Goal: Task Accomplishment & Management: Manage account settings

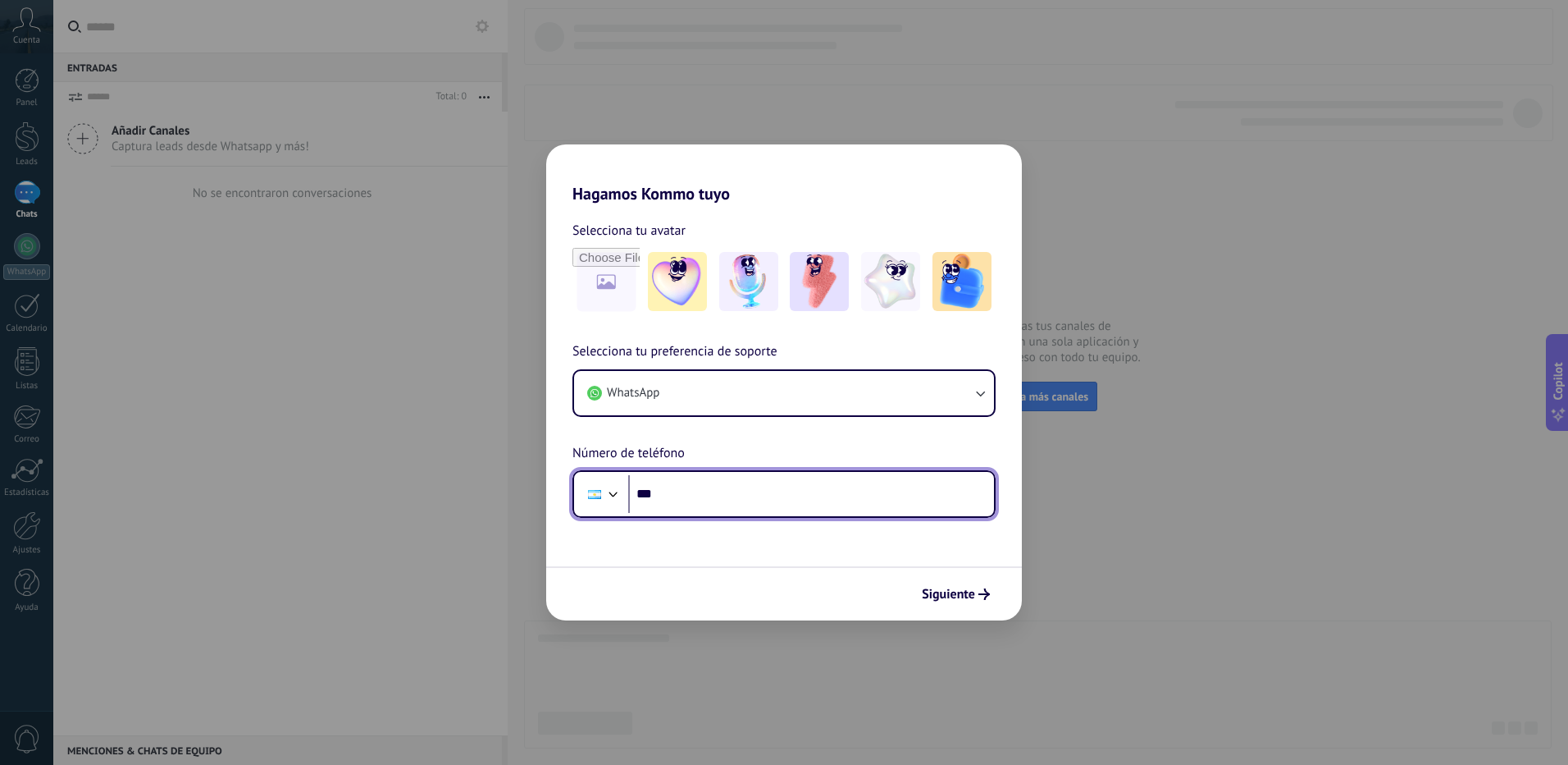
click at [731, 490] on input "***" at bounding box center [811, 494] width 366 height 37
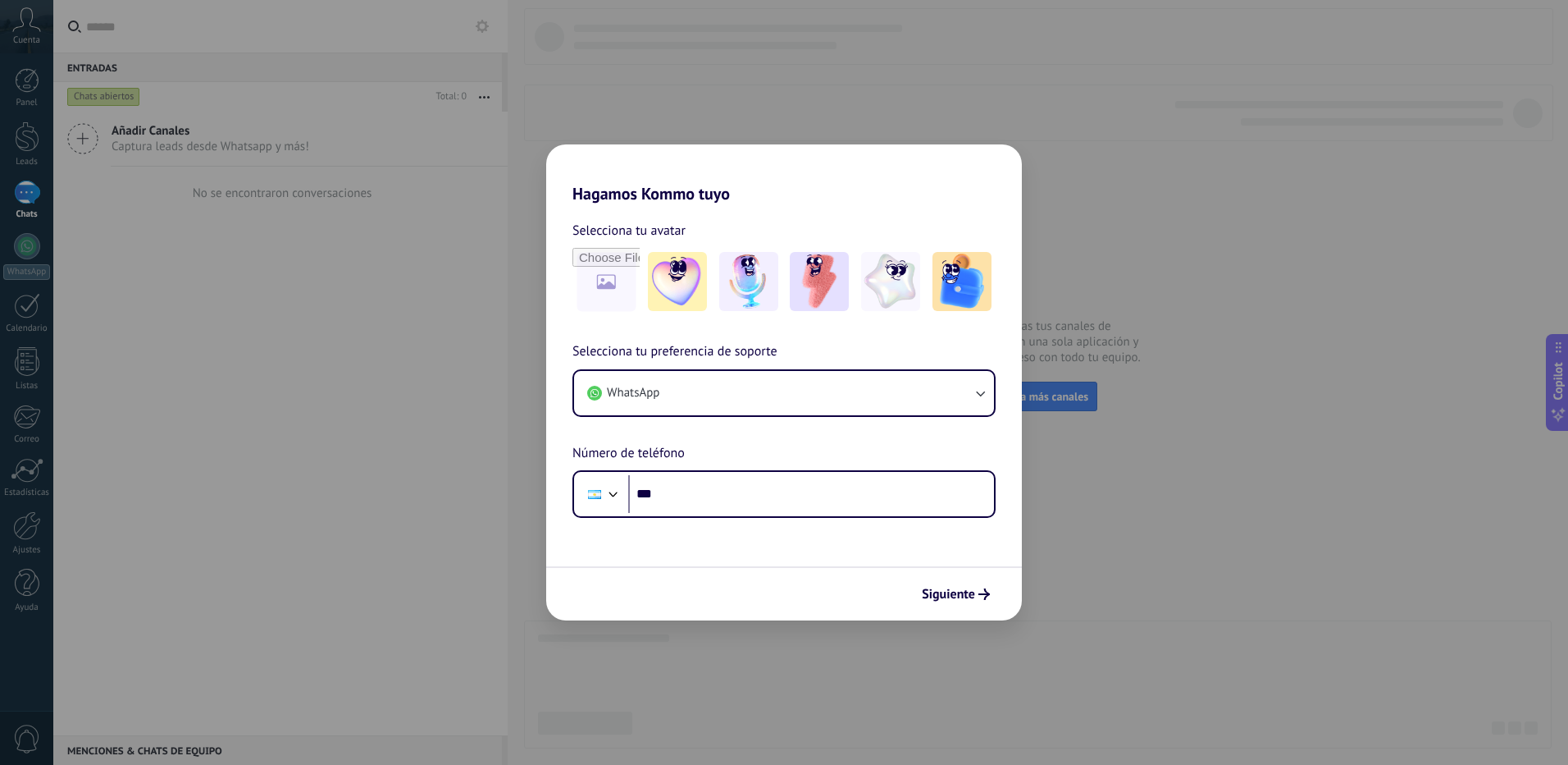
click at [284, 128] on div "Hagamos Kommo tuyo Selecciona tu avatar Selecciona tu preferencia de soporte Wh…" at bounding box center [784, 382] width 1568 height 765
click at [600, 287] on input "file" at bounding box center [606, 282] width 64 height 64
click at [737, 108] on div "Hagamos Kommo tuyo Selecciona tu avatar Selecciona tu preferencia de soporte Wh…" at bounding box center [784, 382] width 1568 height 765
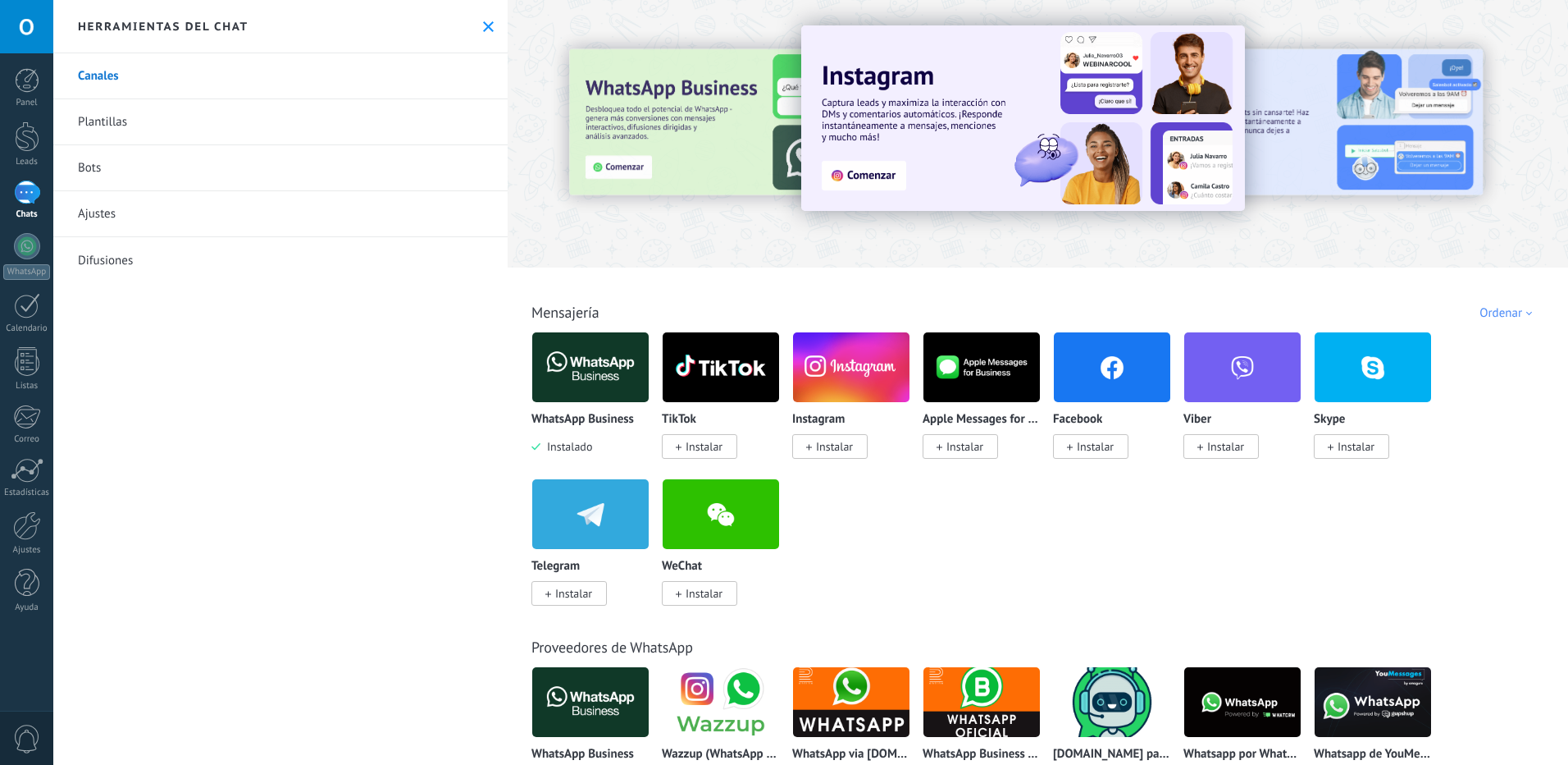
click at [583, 364] on img at bounding box center [590, 367] width 116 height 80
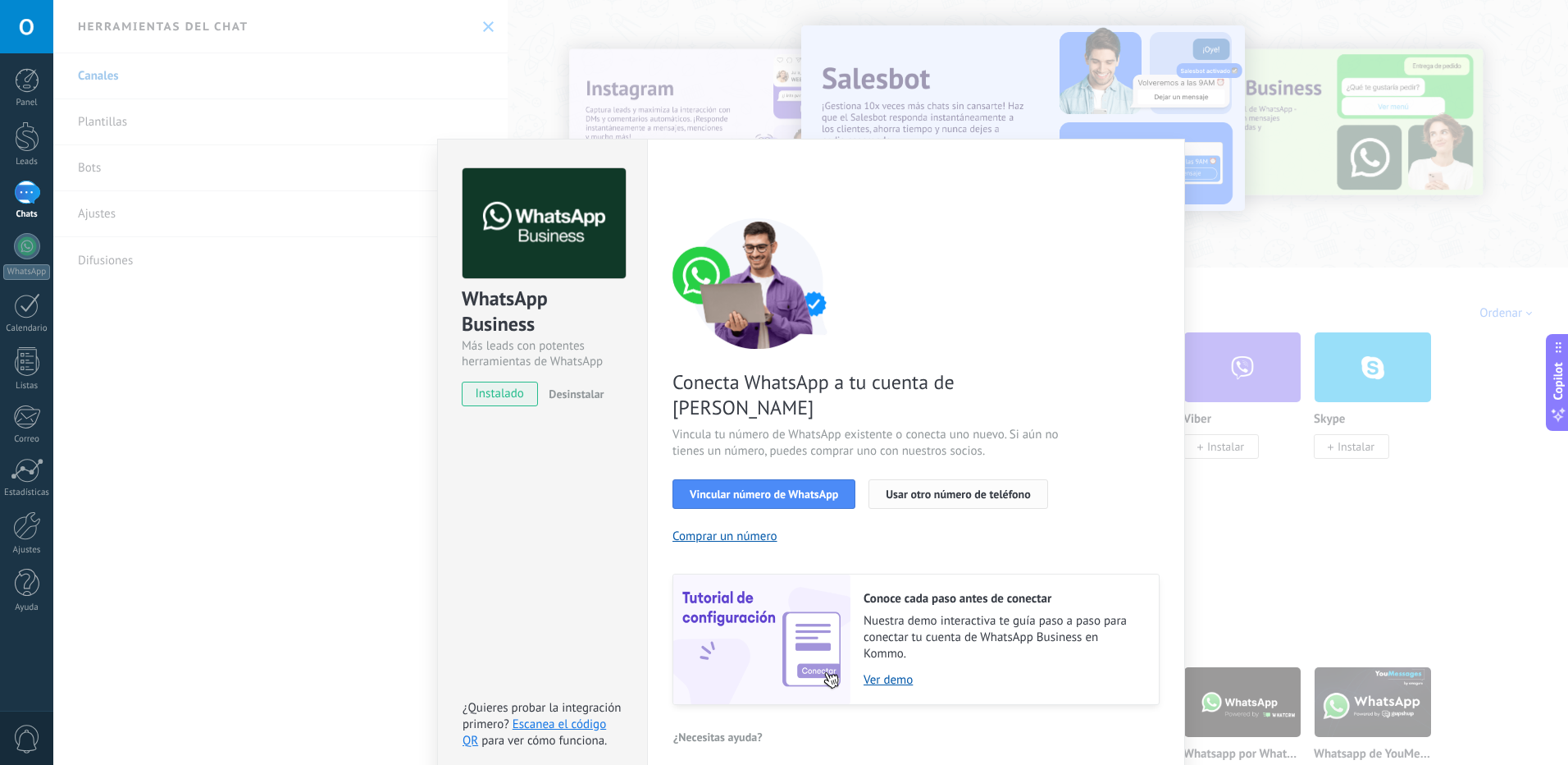
click at [915, 488] on span "Usar otro número de teléfono" at bounding box center [958, 493] width 145 height 12
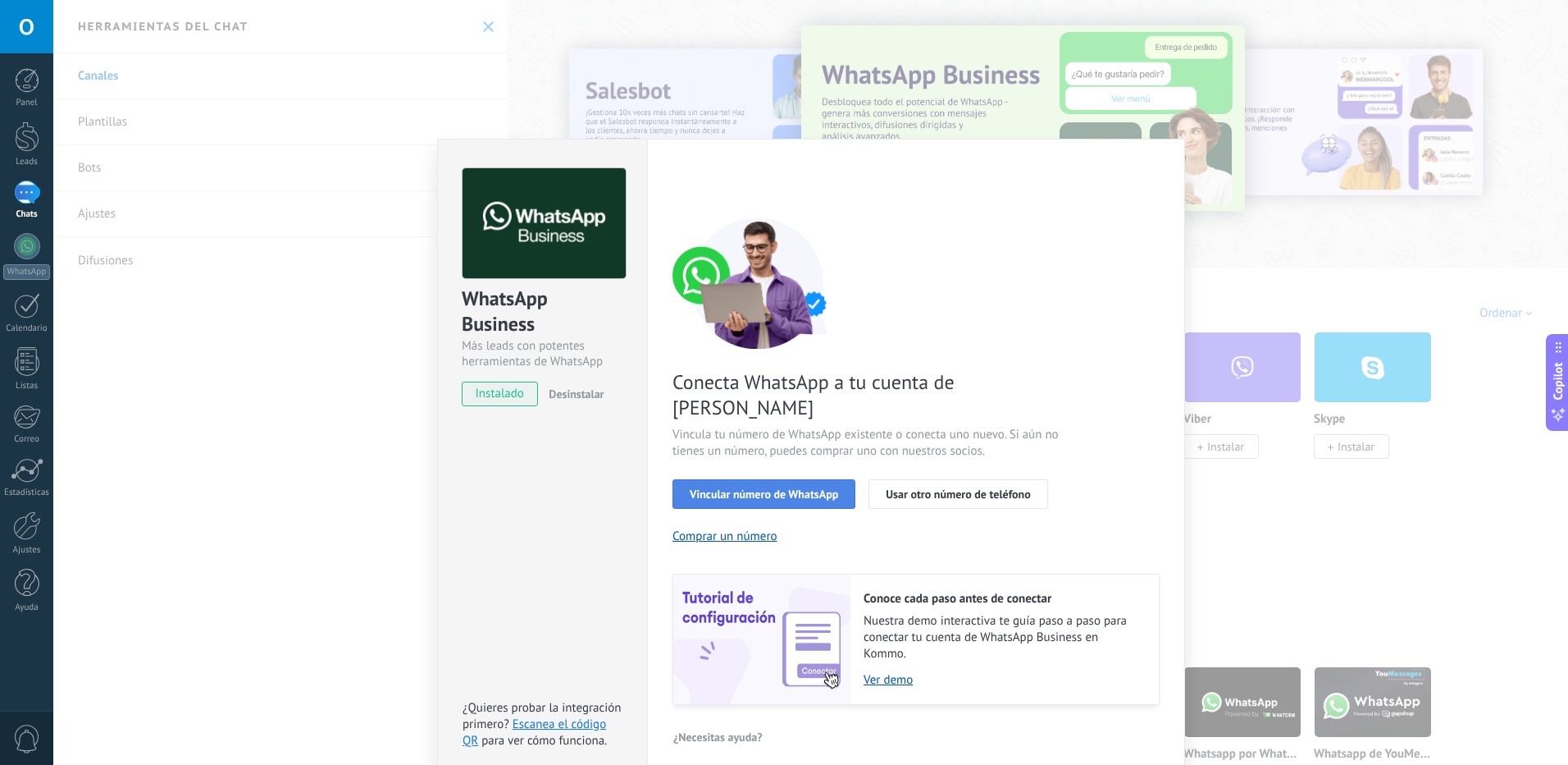
click at [743, 488] on span "Vincular número de WhatsApp" at bounding box center [764, 493] width 148 height 12
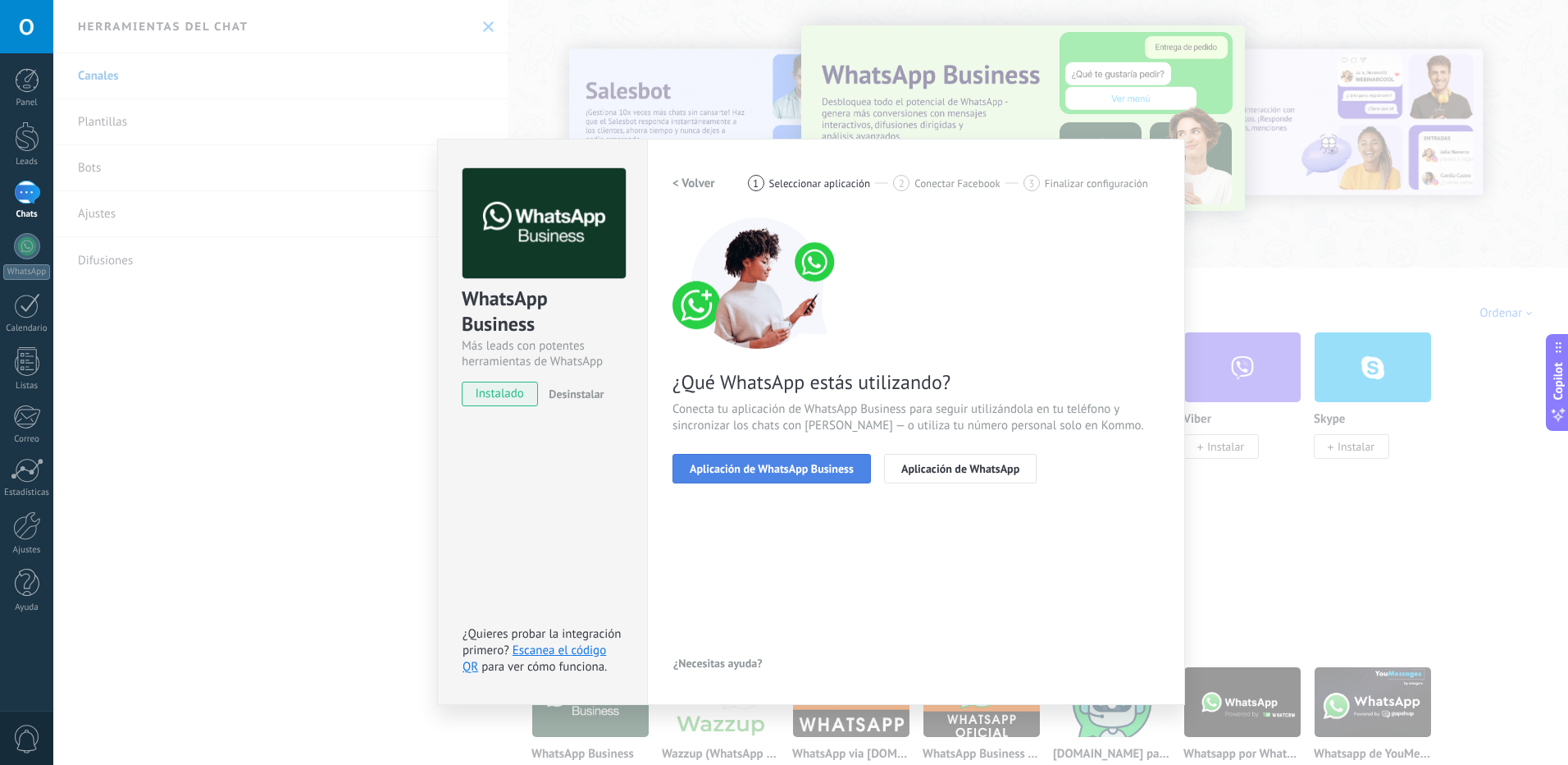
click at [748, 474] on span "Aplicación de WhatsApp Business" at bounding box center [772, 468] width 164 height 12
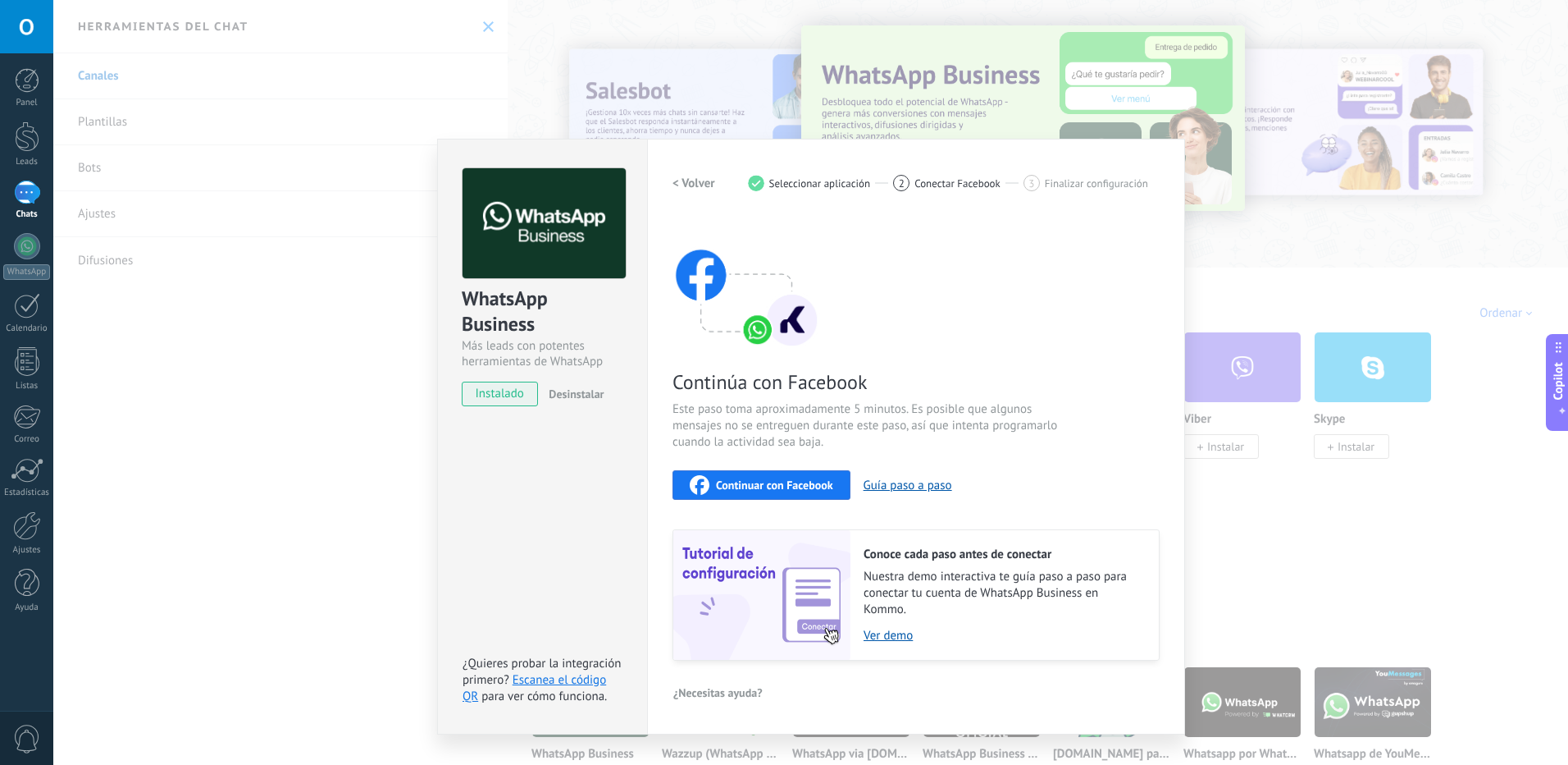
click at [748, 480] on span "Continuar con Facebook" at bounding box center [775, 484] width 117 height 12
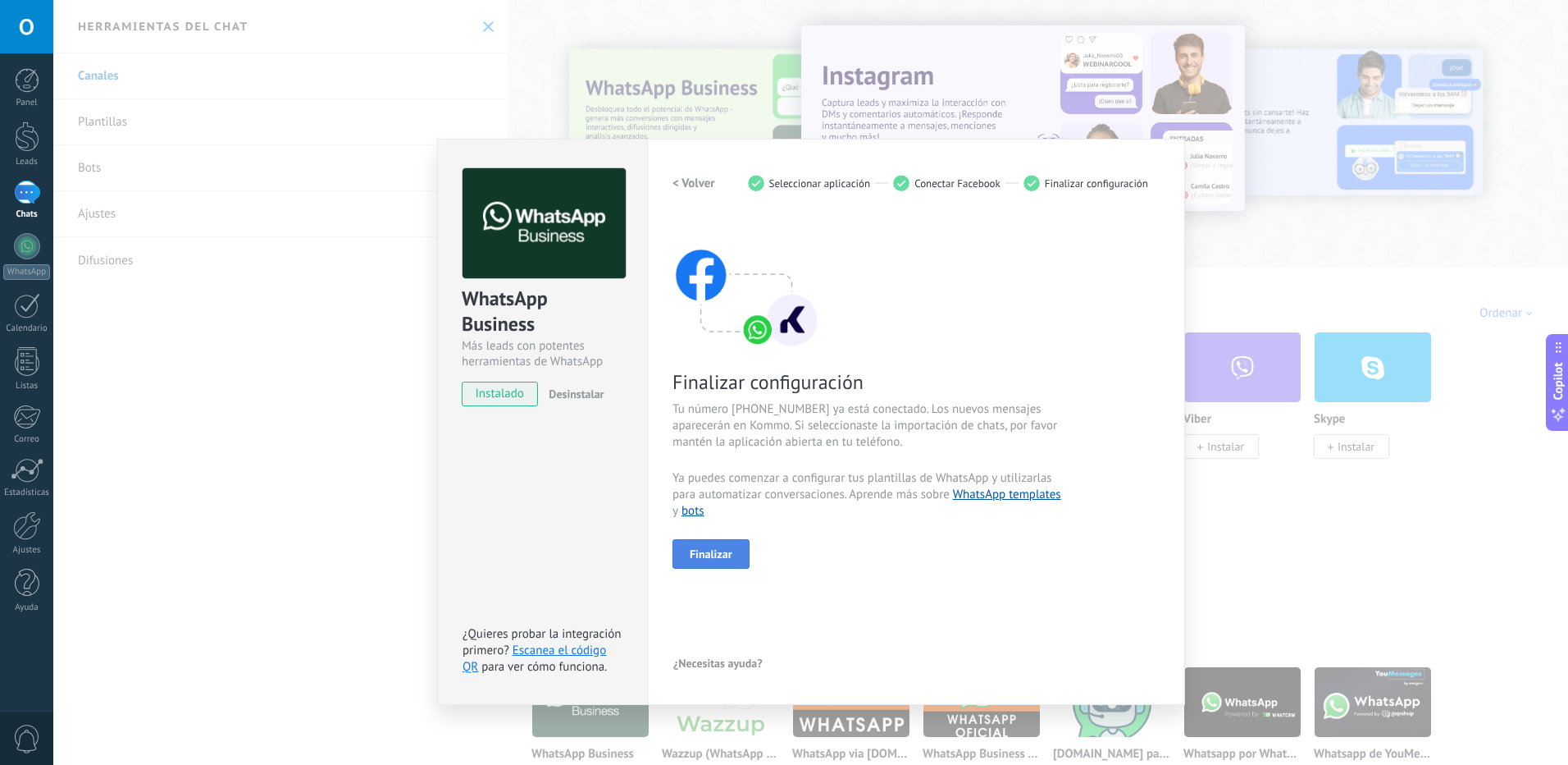
click at [712, 560] on span "Finalizar" at bounding box center [712, 554] width 43 height 12
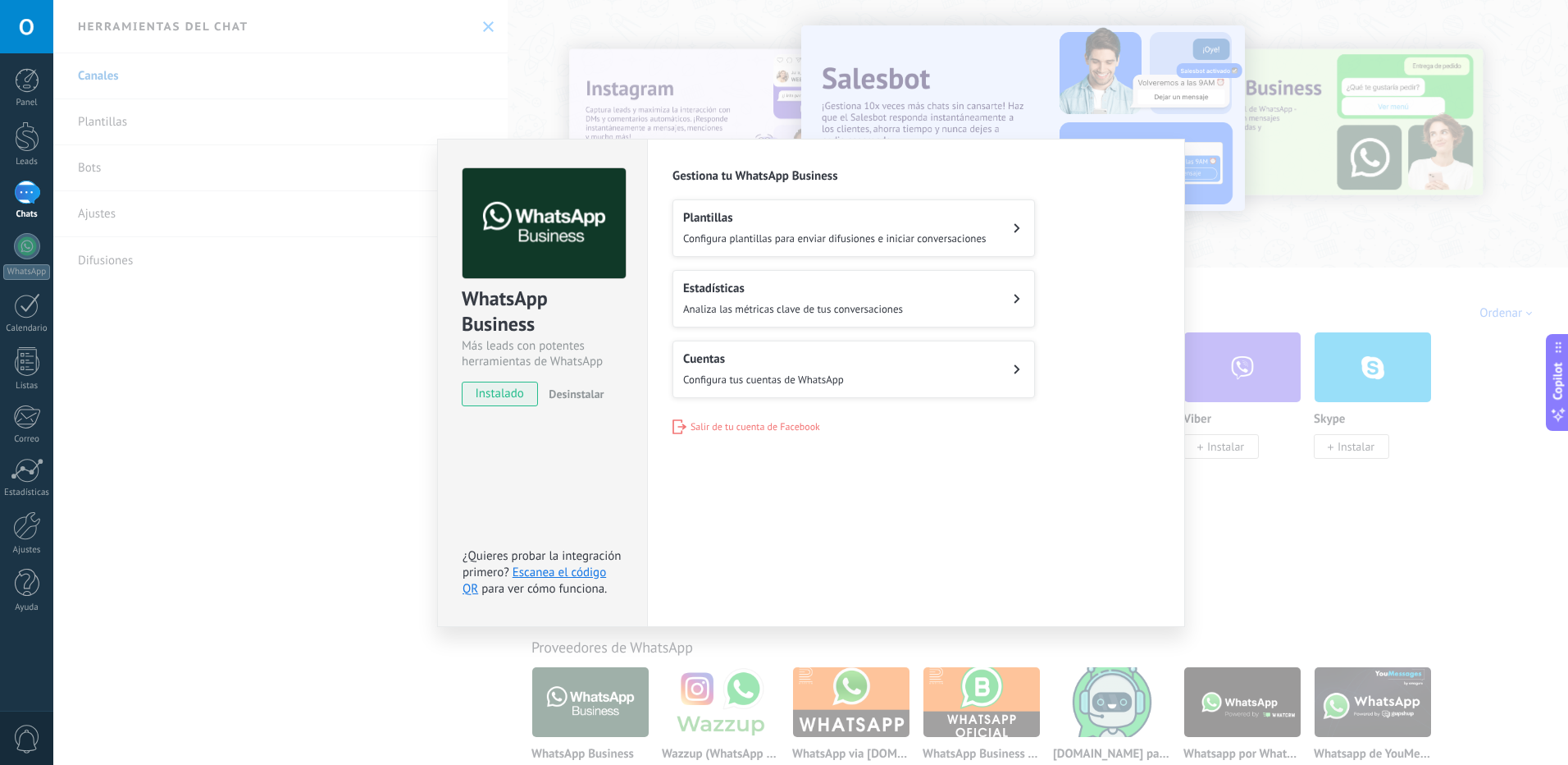
click at [845, 394] on button "Cuentas Configura tus cuentas de WhatsApp" at bounding box center [854, 369] width 362 height 58
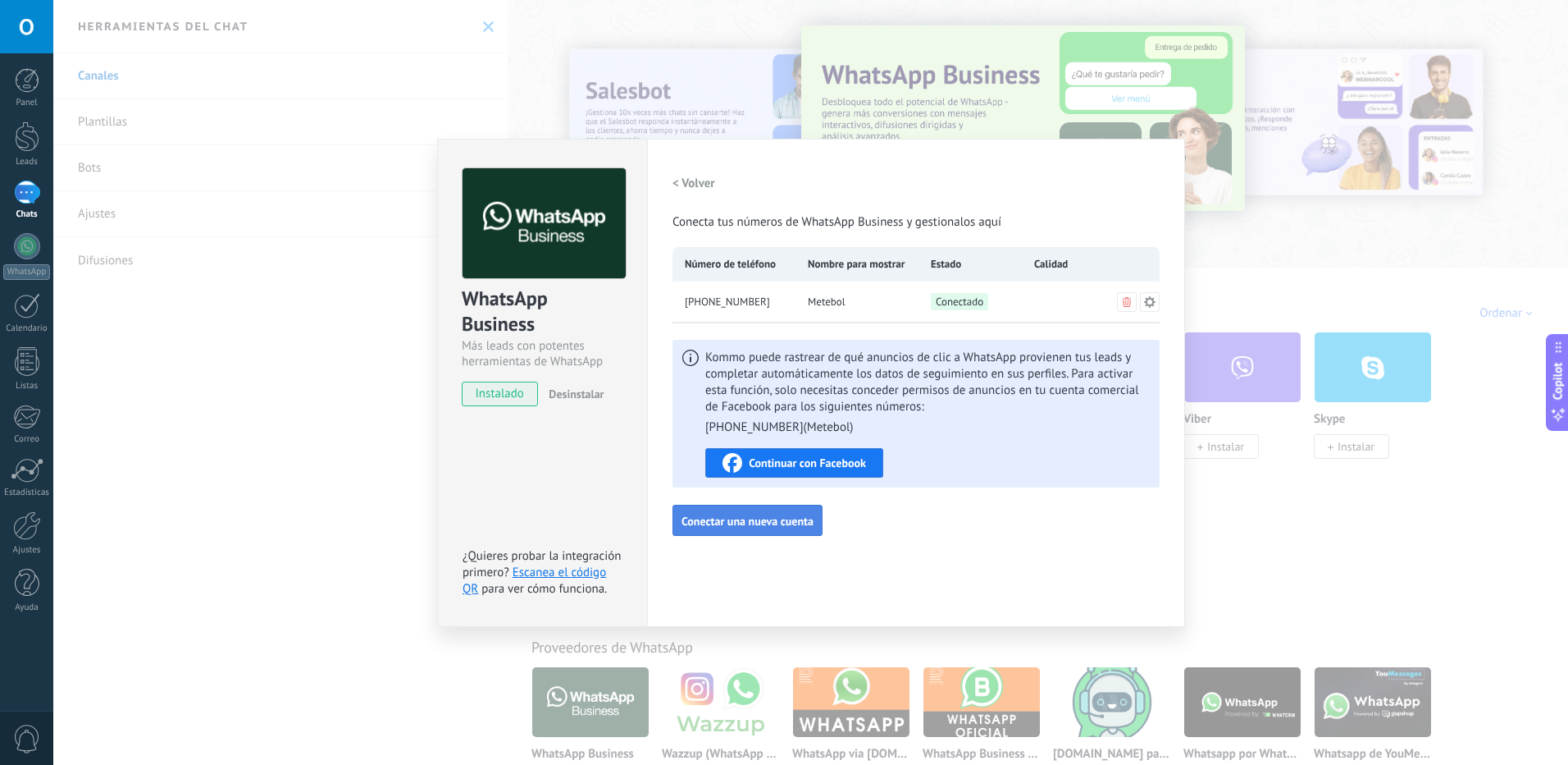
click at [741, 530] on button "Conectar una nueva cuenta" at bounding box center [747, 520] width 150 height 31
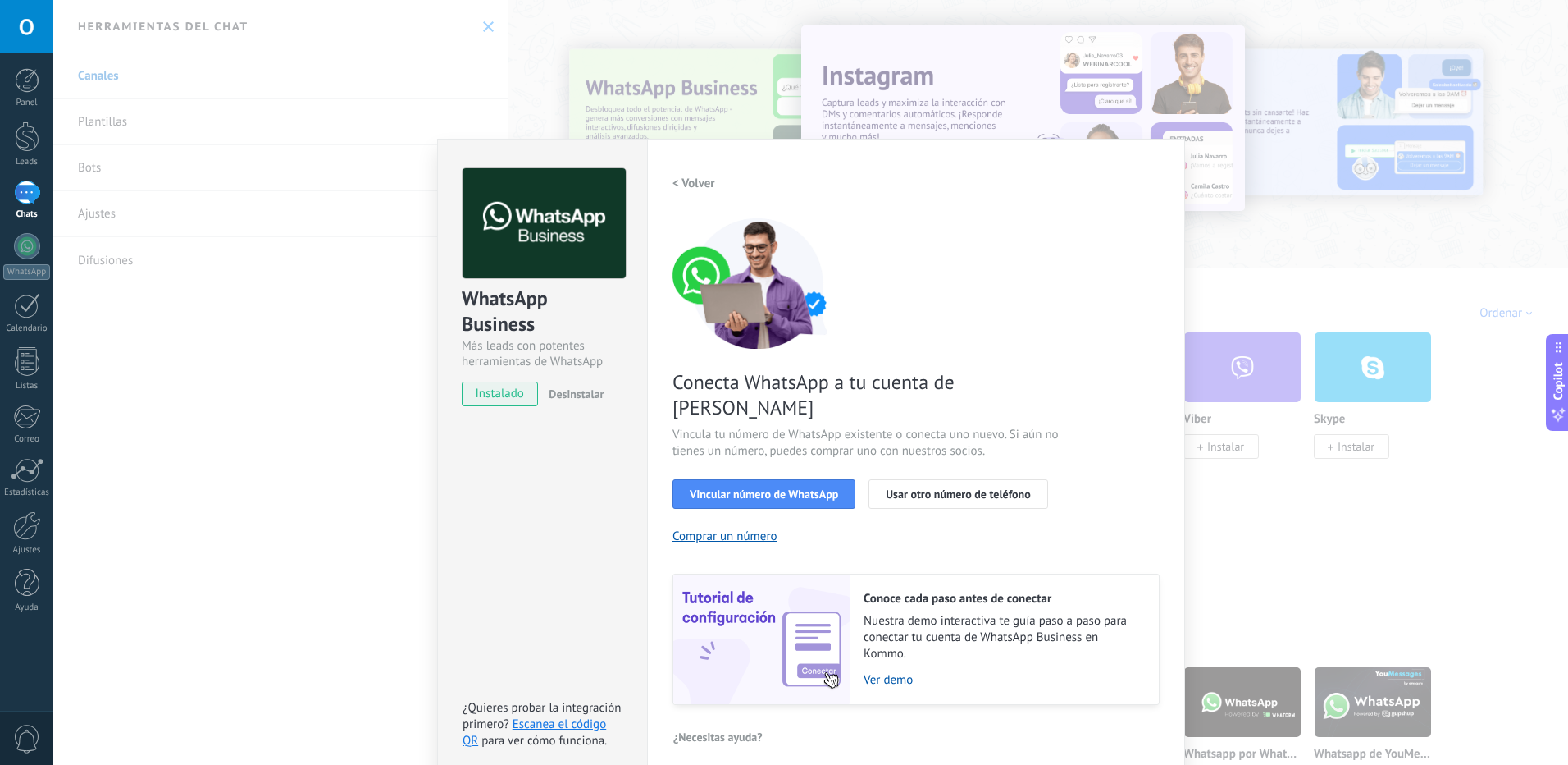
click at [866, 724] on div "¿Necesitas ayuda?" at bounding box center [916, 737] width 487 height 25
click at [516, 402] on span "instalado" at bounding box center [500, 394] width 75 height 25
click at [881, 329] on div "Conecta WhatsApp a tu cuenta de Kommo Vincula tu número de WhatsApp existente o…" at bounding box center [916, 461] width 487 height 487
click at [1094, 215] on div "< Volver 1 Seleccionar aplicación 2 Conectar Facebook 3 Finalizar configuración…" at bounding box center [916, 436] width 487 height 537
drag, startPoint x: 968, startPoint y: 251, endPoint x: 872, endPoint y: 269, distance: 97.7
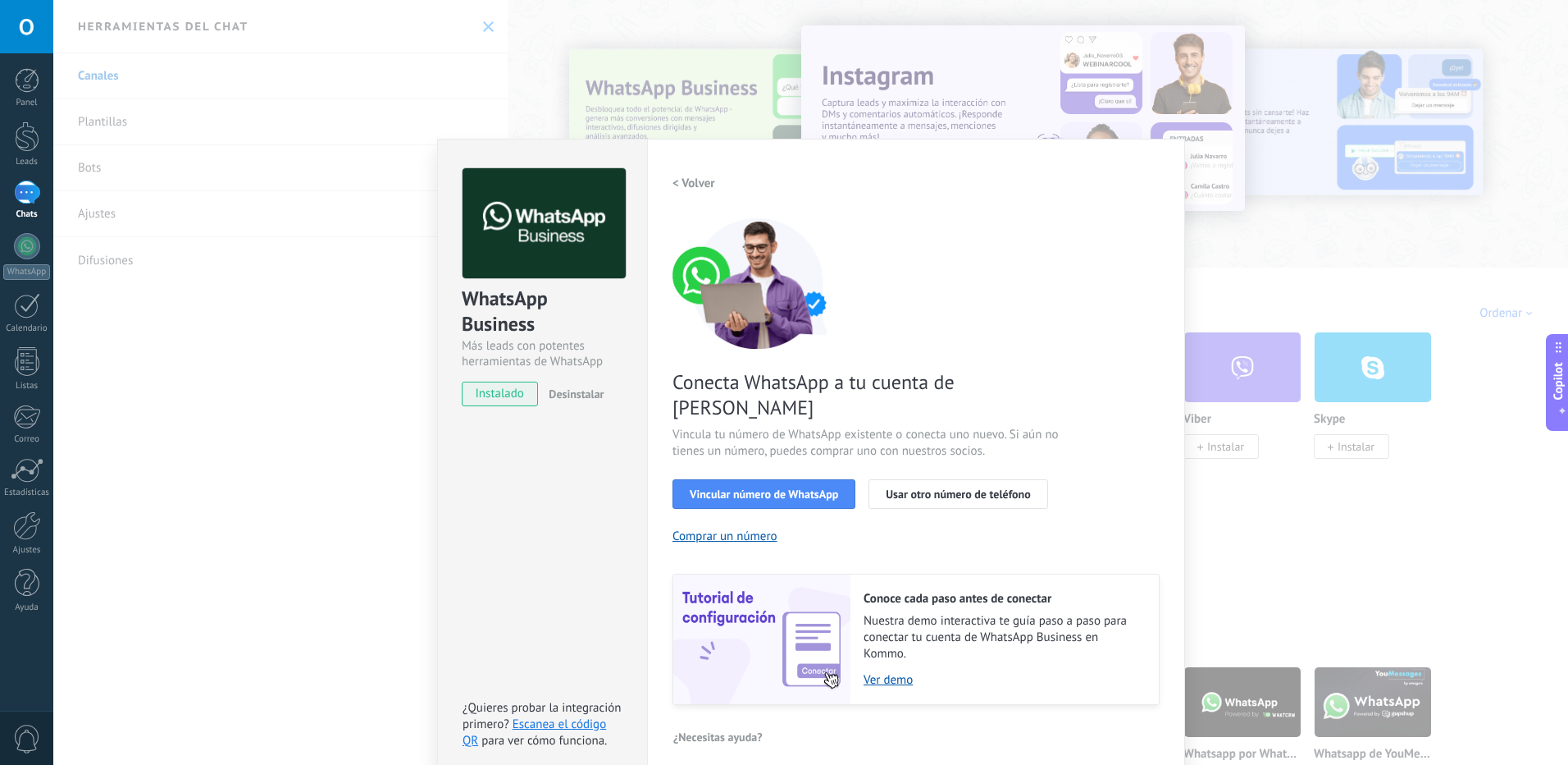
click at [959, 257] on div "Conecta WhatsApp a tu cuenta de Kommo Vincula tu número de WhatsApp existente o…" at bounding box center [916, 461] width 487 height 487
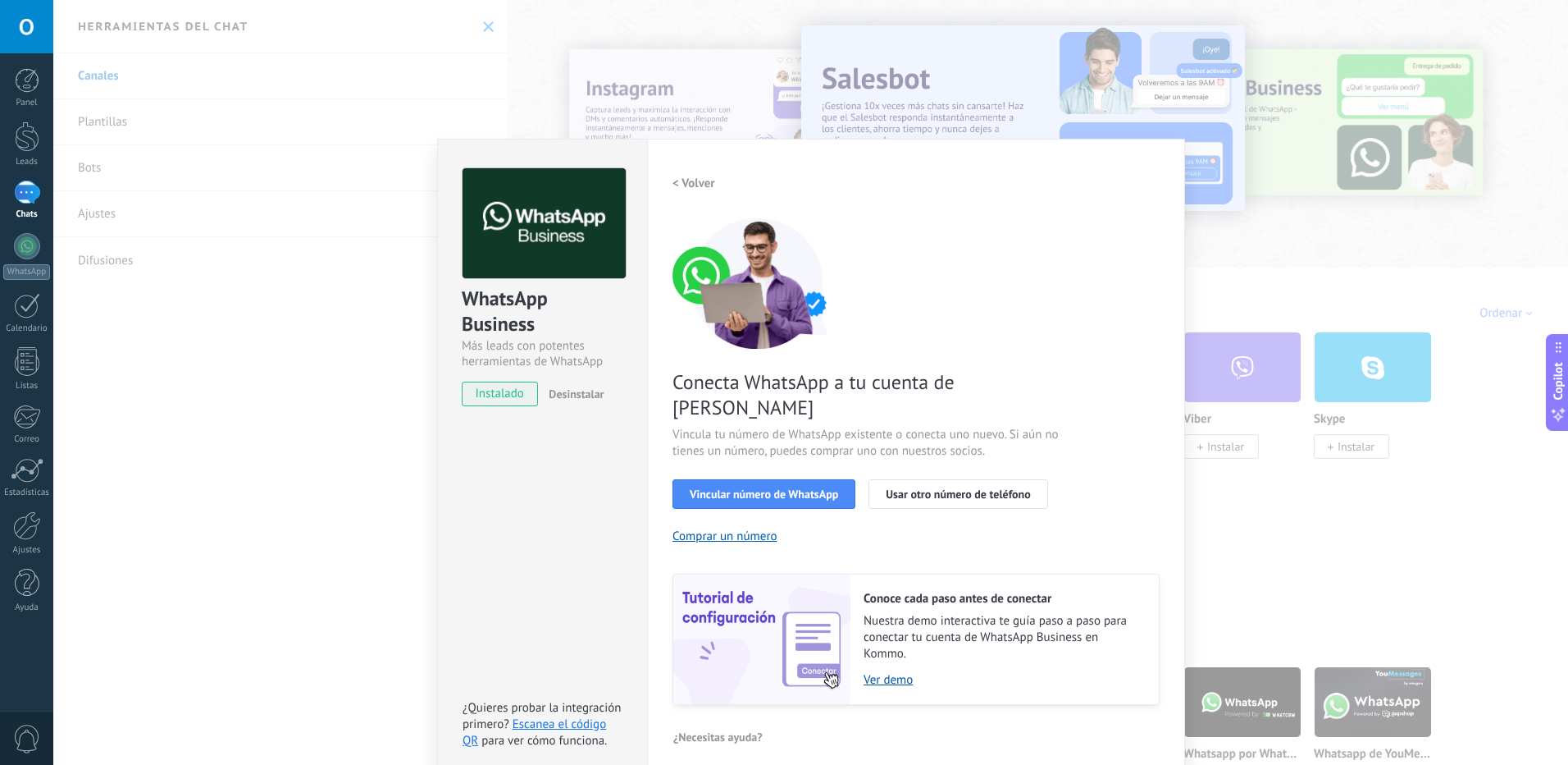
click at [722, 450] on div "Conecta WhatsApp a tu cuenta de Kommo Vincula tu número de WhatsApp existente o…" at bounding box center [916, 461] width 487 height 487
click at [893, 672] on link "Ver demo" at bounding box center [1003, 680] width 279 height 16
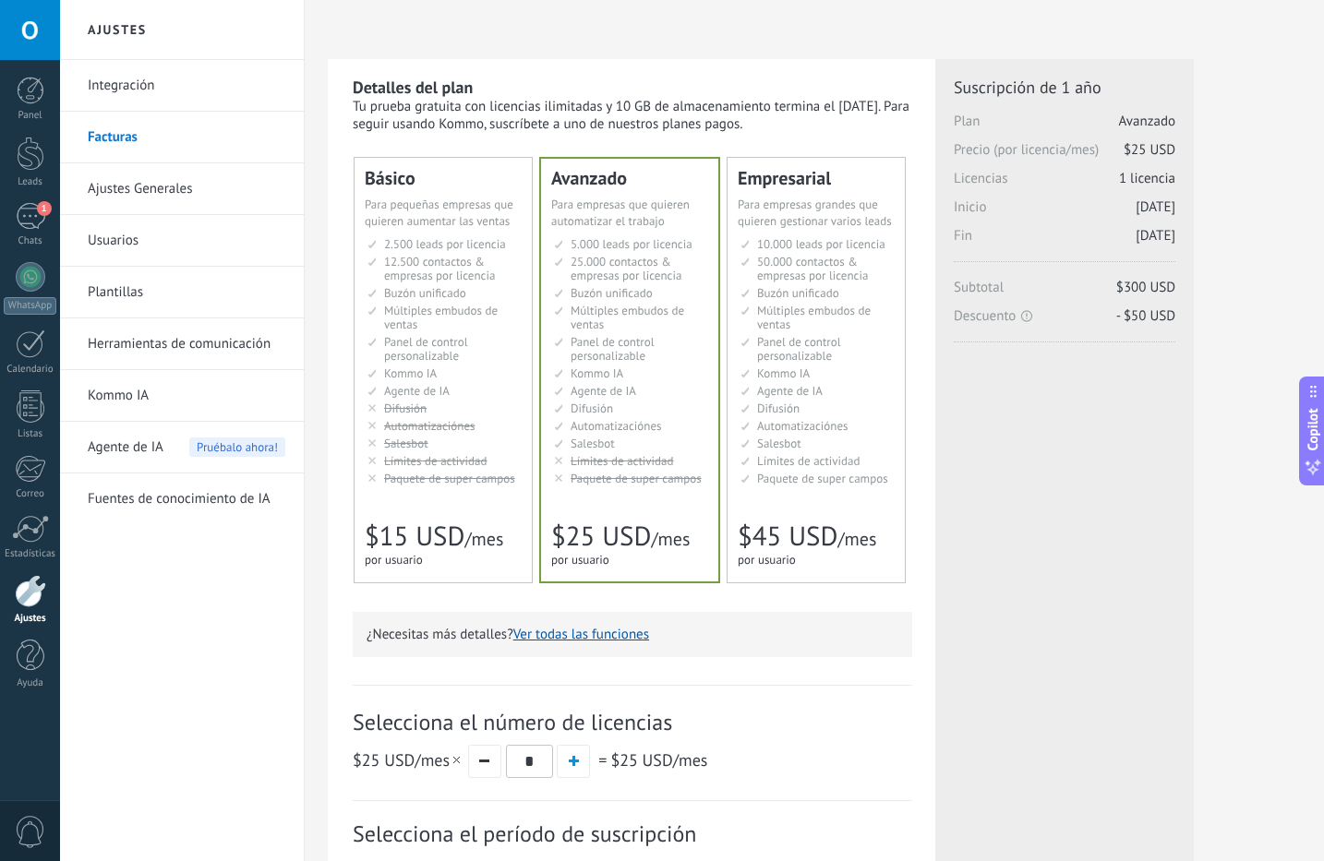
click at [34, 605] on div at bounding box center [30, 591] width 31 height 32
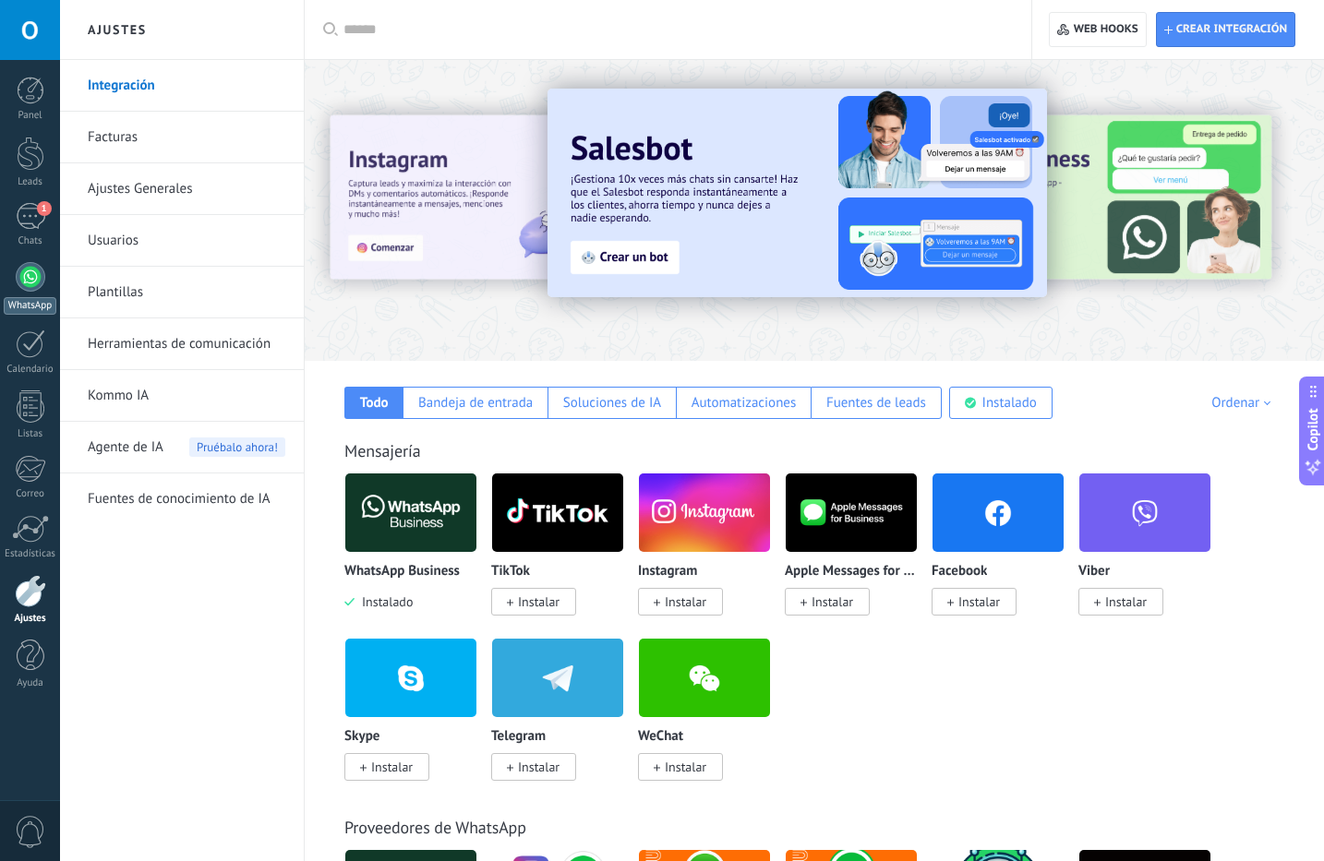
click at [29, 296] on link "WhatsApp" at bounding box center [30, 288] width 60 height 53
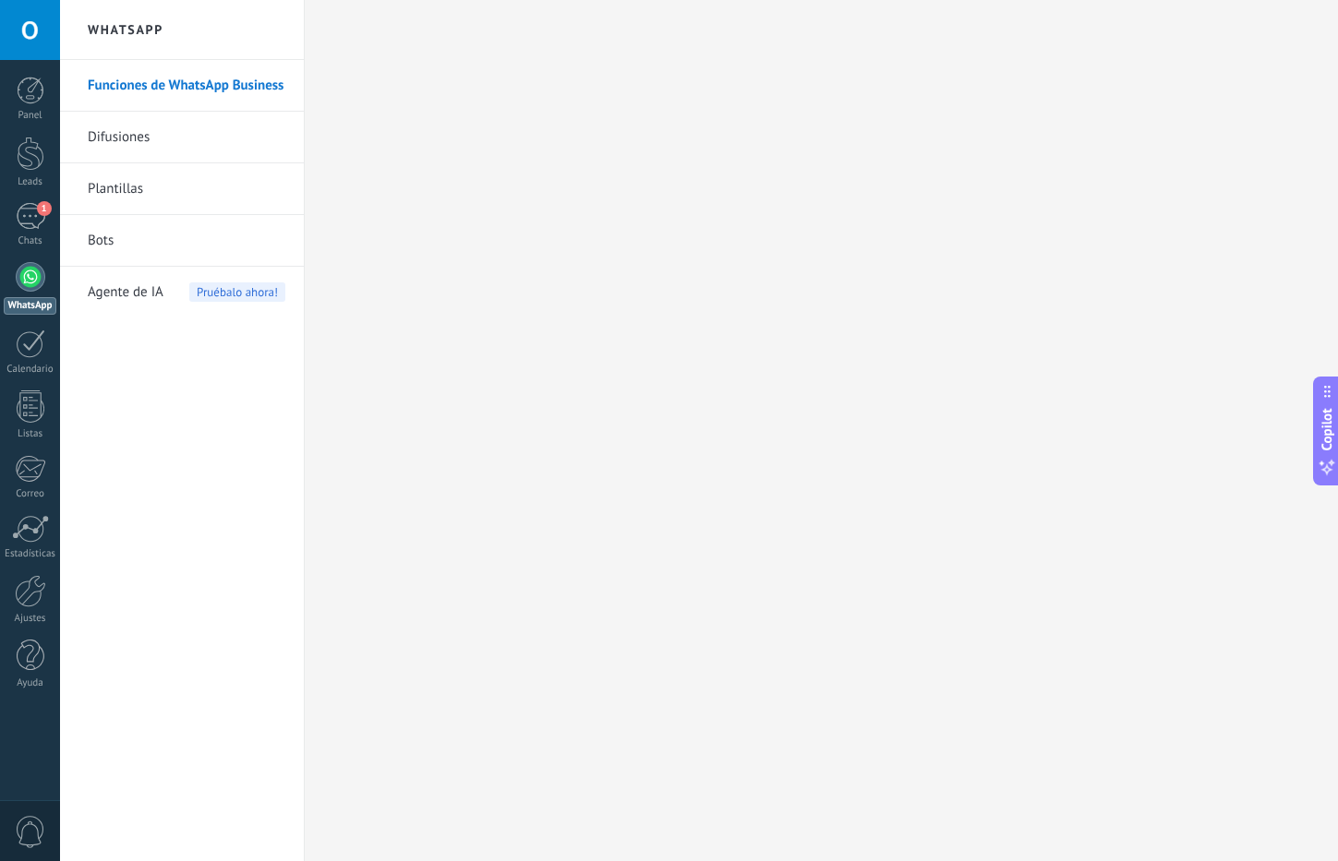
click at [105, 224] on link "Bots" at bounding box center [187, 241] width 198 height 52
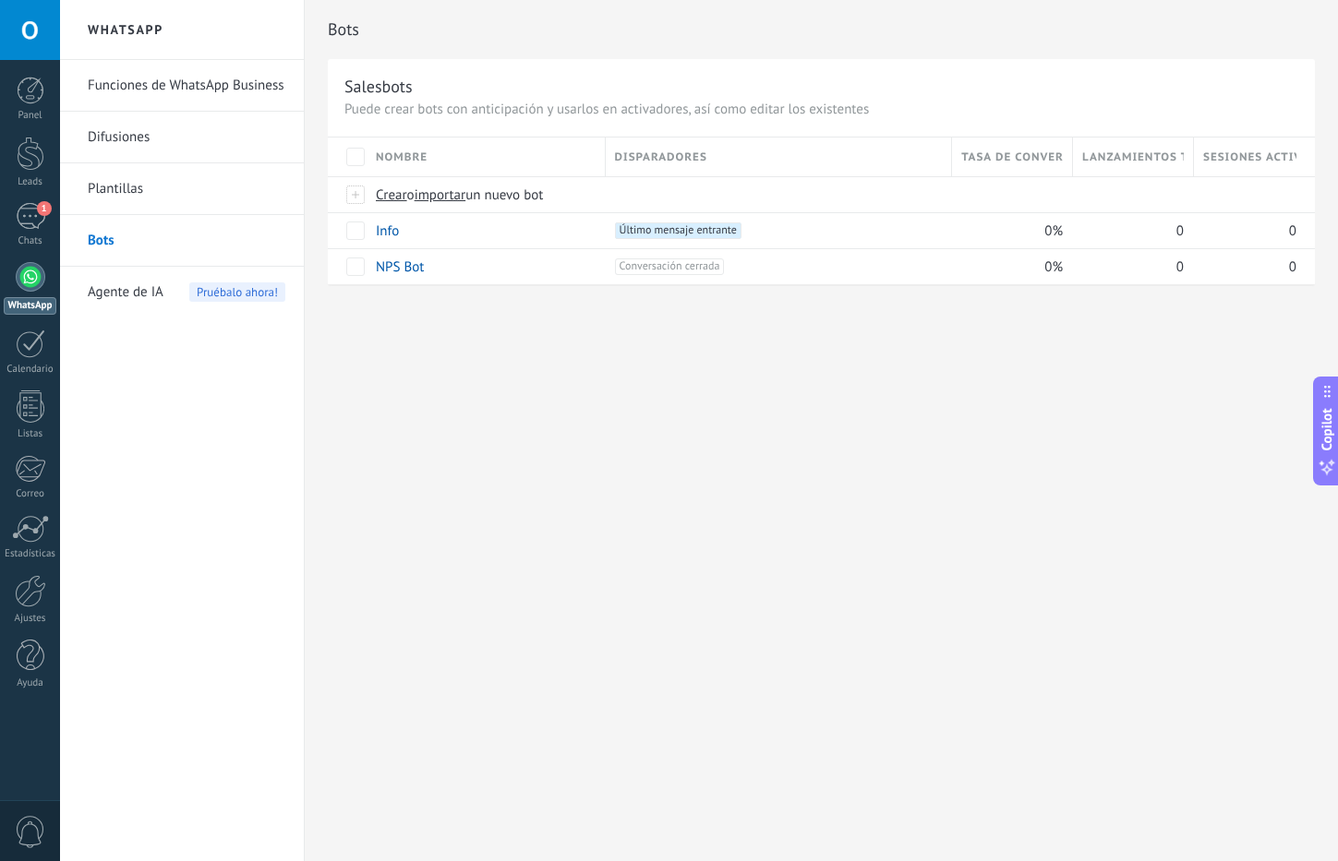
click at [116, 188] on link "Plantillas" at bounding box center [187, 189] width 198 height 52
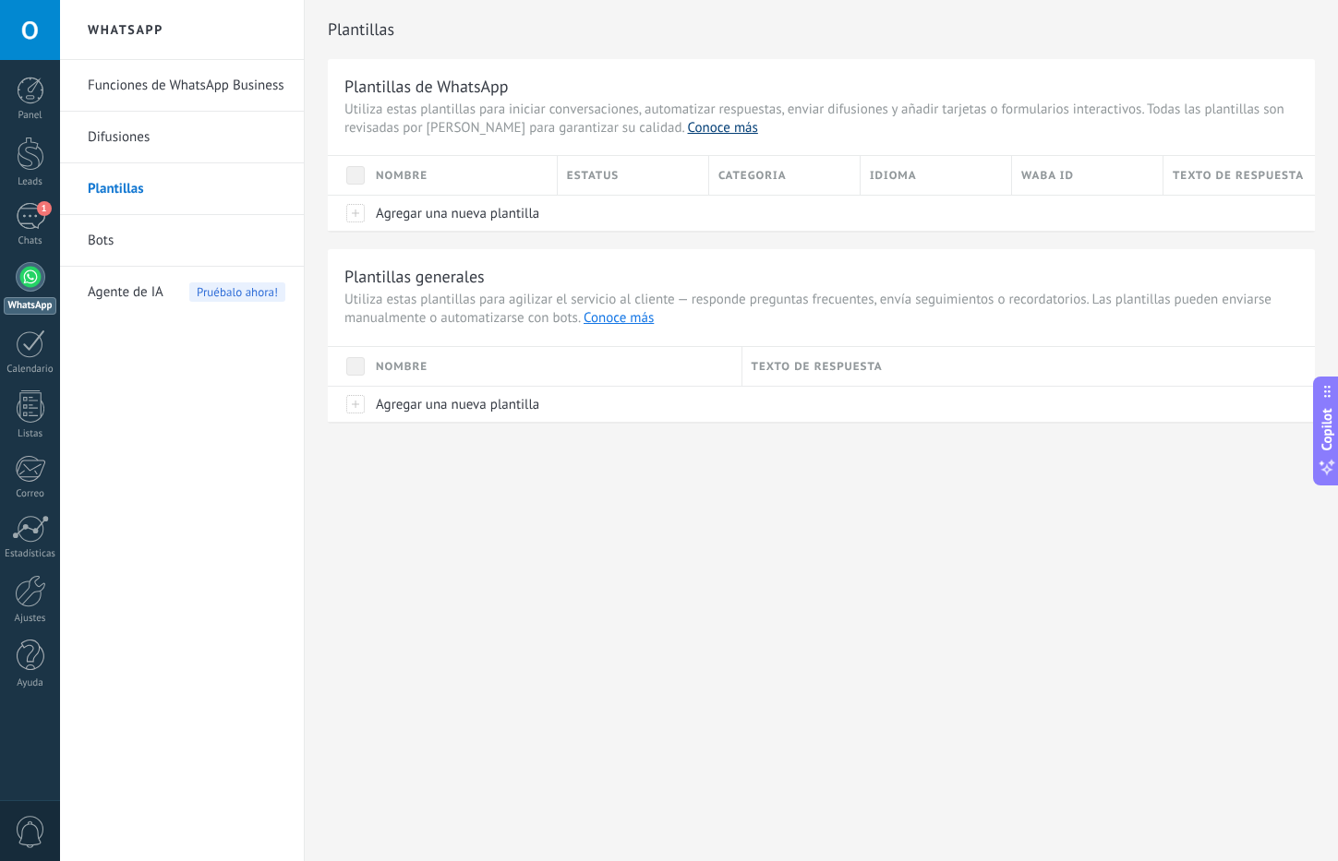
click at [688, 127] on link "Conoce más" at bounding box center [723, 128] width 70 height 18
